Goal: Task Accomplishment & Management: Use online tool/utility

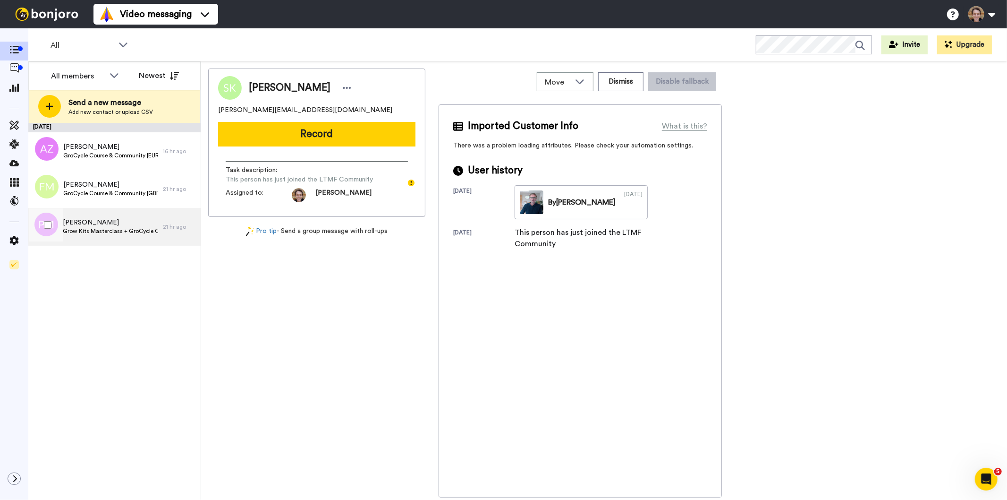
click at [96, 229] on span "Grow Kits Masterclass + GroCycle Course & Community [USD - Offer]" at bounding box center [110, 231] width 95 height 8
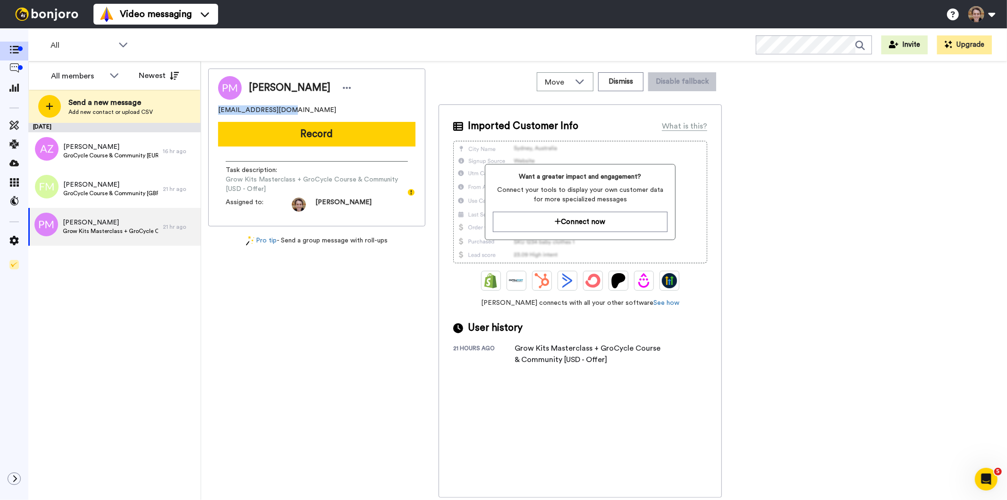
drag, startPoint x: 291, startPoint y: 111, endPoint x: 214, endPoint y: 109, distance: 77.5
click at [214, 109] on div "[PERSON_NAME] [EMAIL_ADDRESS][DOMAIN_NAME] Record Task description : Grow Kits …" at bounding box center [316, 147] width 217 height 158
copy span "[EMAIL_ADDRESS][DOMAIN_NAME]"
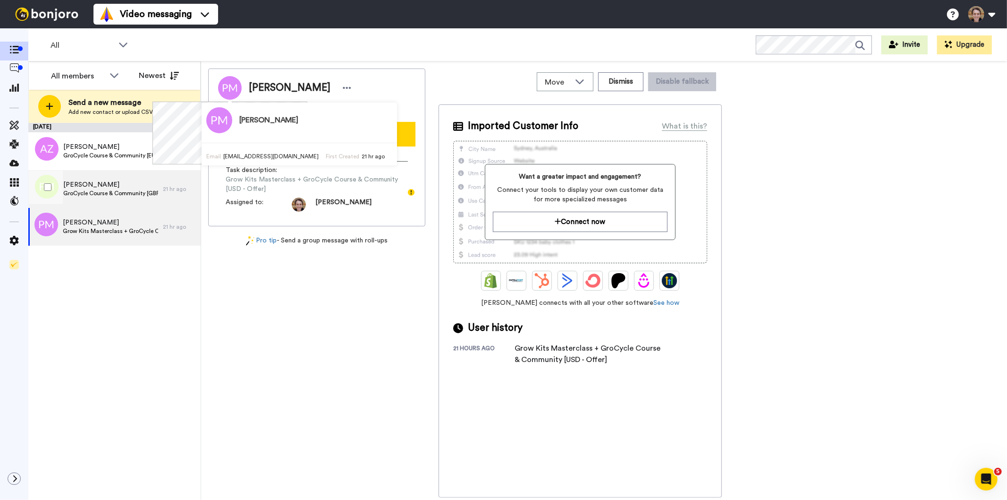
click at [119, 185] on span "[PERSON_NAME]" at bounding box center [110, 184] width 95 height 9
